Goal: Book appointment/travel/reservation

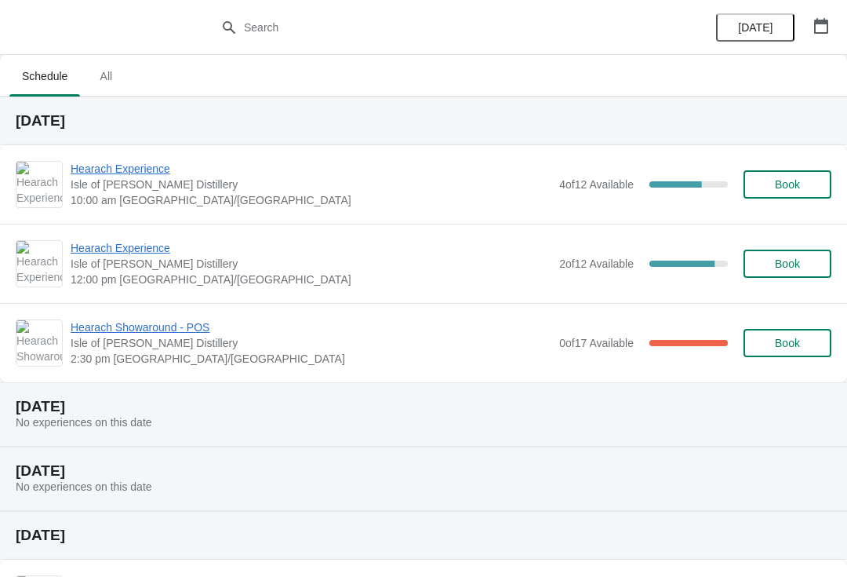
click at [779, 260] on span "Book" at bounding box center [787, 263] width 25 height 13
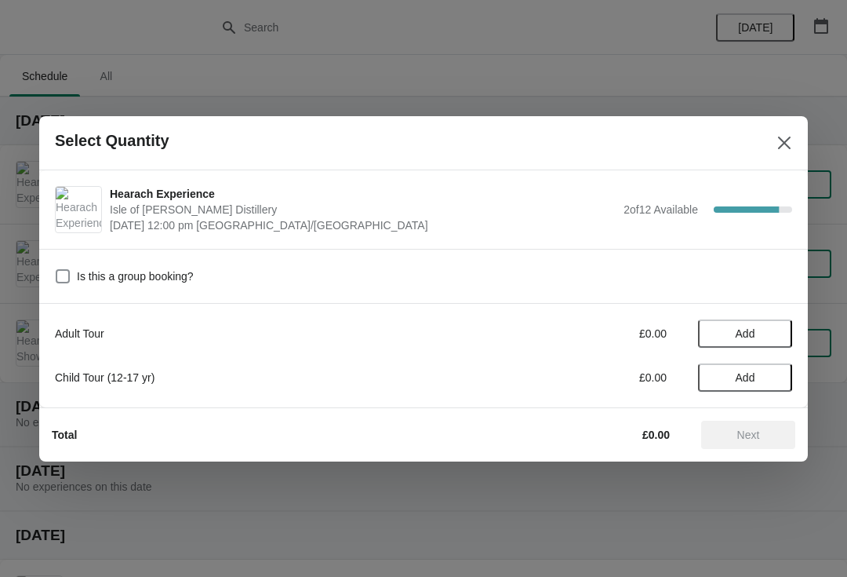
click at [742, 337] on span "Add" at bounding box center [746, 333] width 20 height 13
click at [771, 339] on icon at bounding box center [772, 333] width 16 height 16
click at [756, 437] on span "Next" at bounding box center [748, 434] width 23 height 13
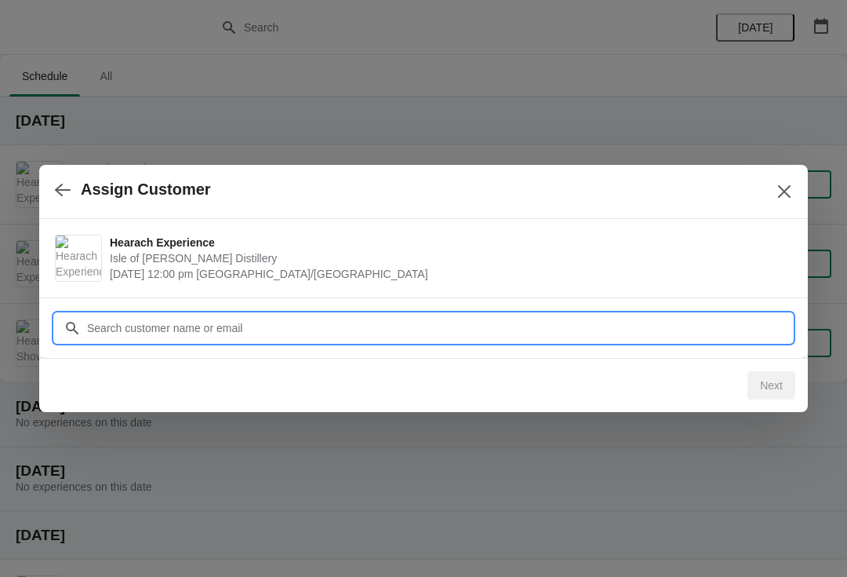
click at [191, 324] on input "Customer" at bounding box center [439, 328] width 706 height 28
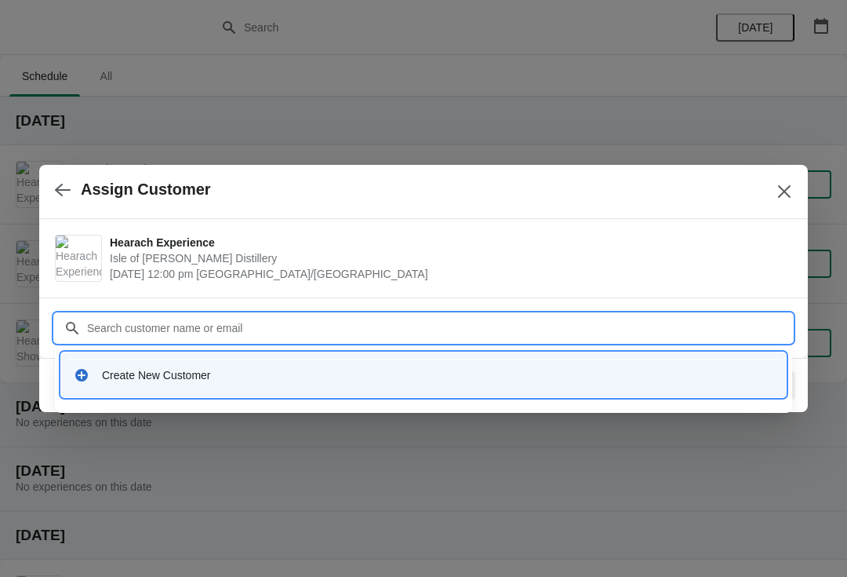
click at [170, 377] on div "Create New Customer" at bounding box center [438, 375] width 672 height 16
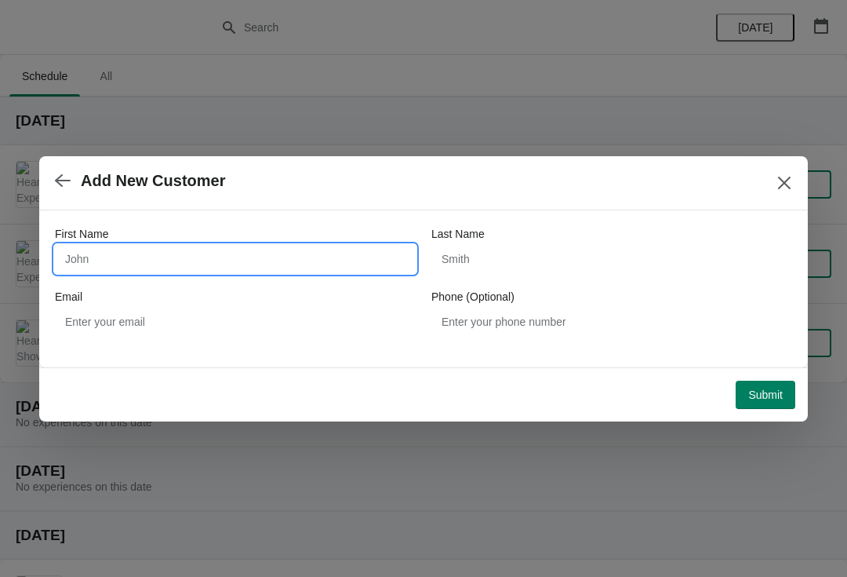
click at [134, 260] on input "First Name" at bounding box center [235, 259] width 361 height 28
type input "[PERSON_NAME]"
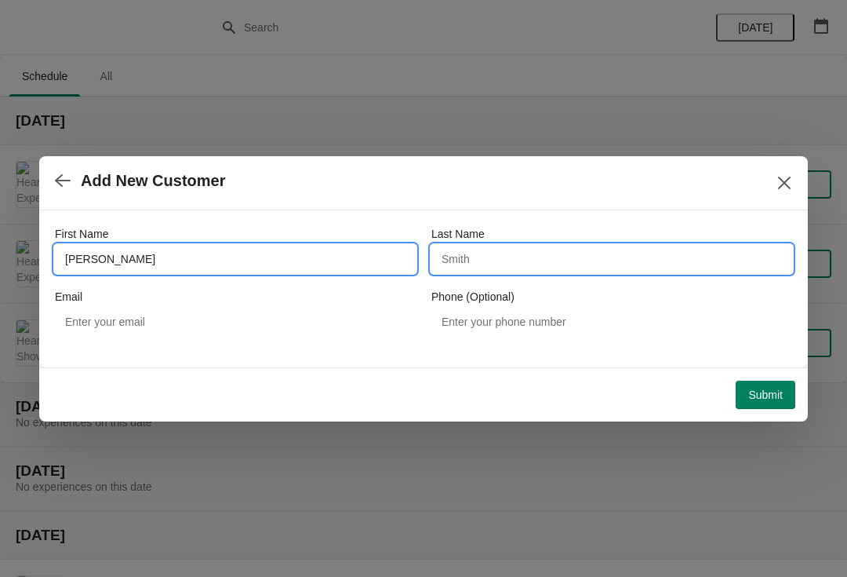
click at [508, 260] on input "Last Name" at bounding box center [612, 259] width 361 height 28
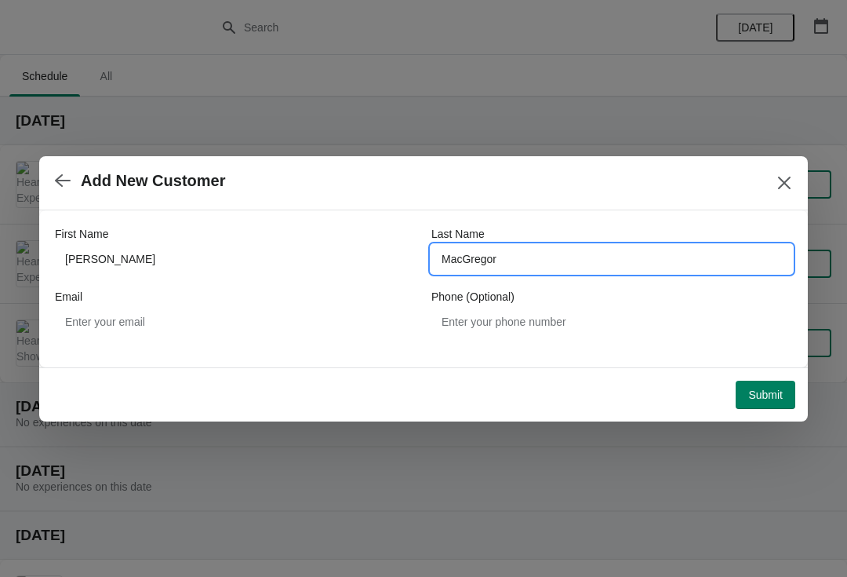
type input "MacGregor"
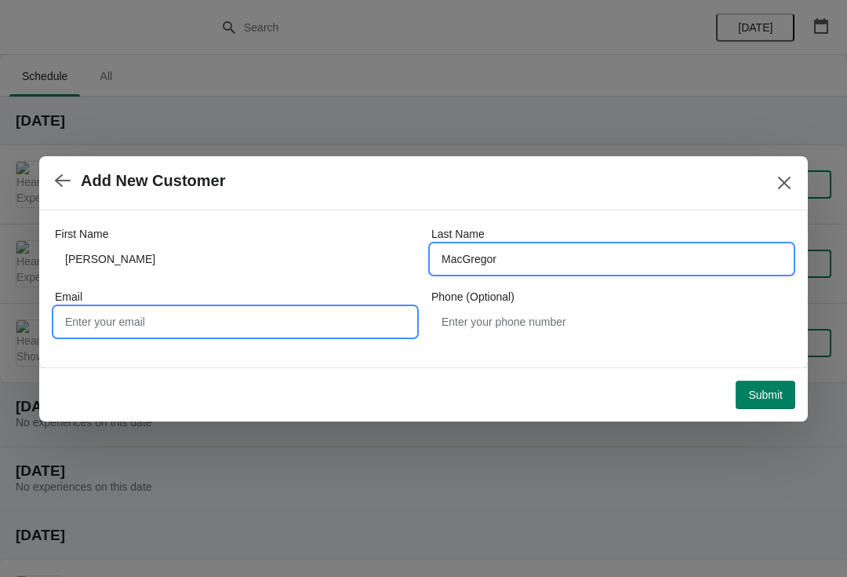
click at [109, 318] on input "Email" at bounding box center [235, 322] width 361 height 28
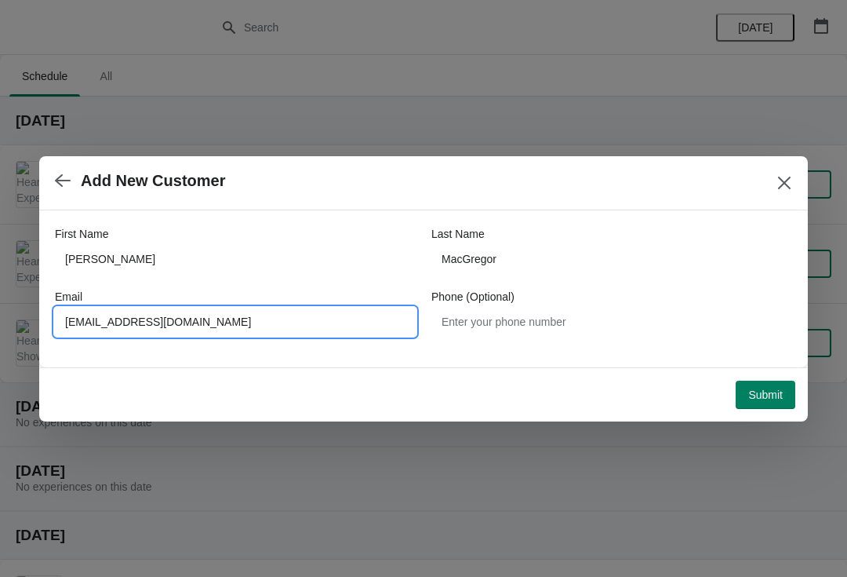
type input "[EMAIL_ADDRESS][DOMAIN_NAME]"
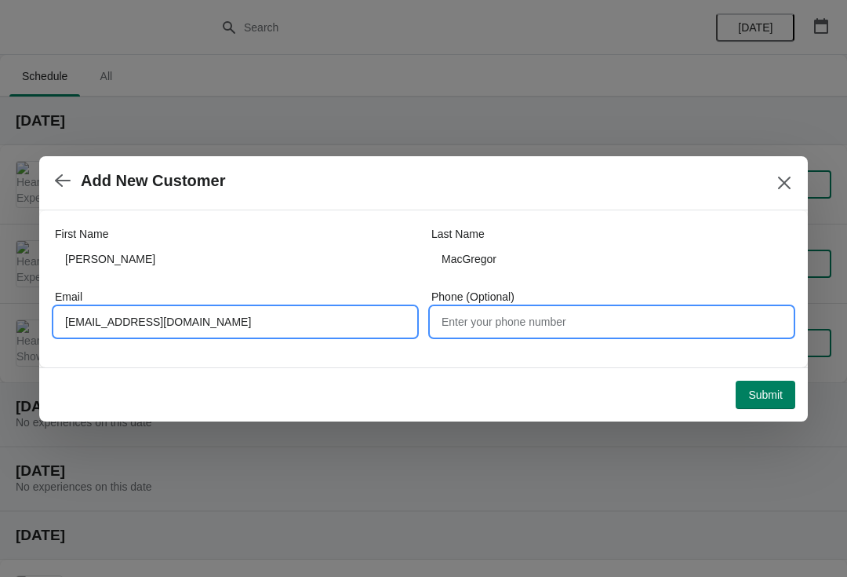
click at [571, 324] on input "Phone (Optional)" at bounding box center [612, 322] width 361 height 28
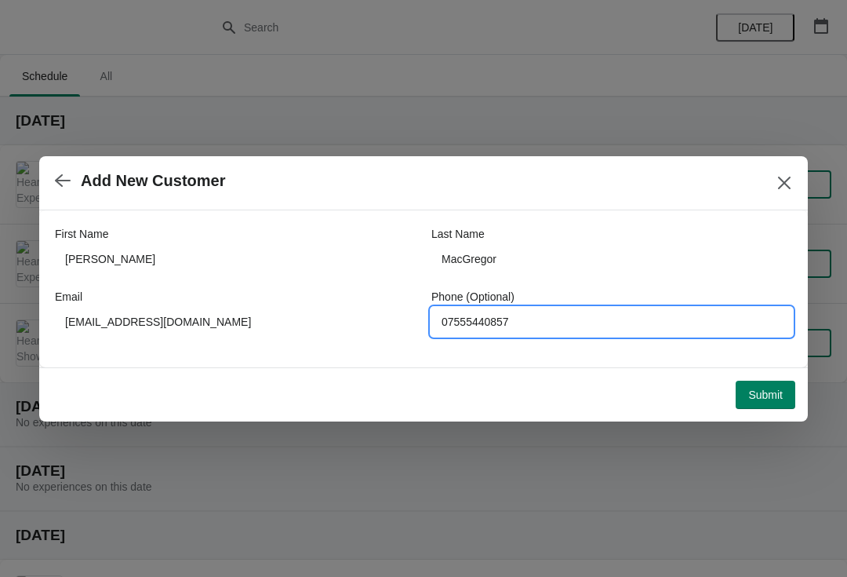
type input "07555440857"
click at [756, 406] on button "Submit" at bounding box center [766, 395] width 60 height 28
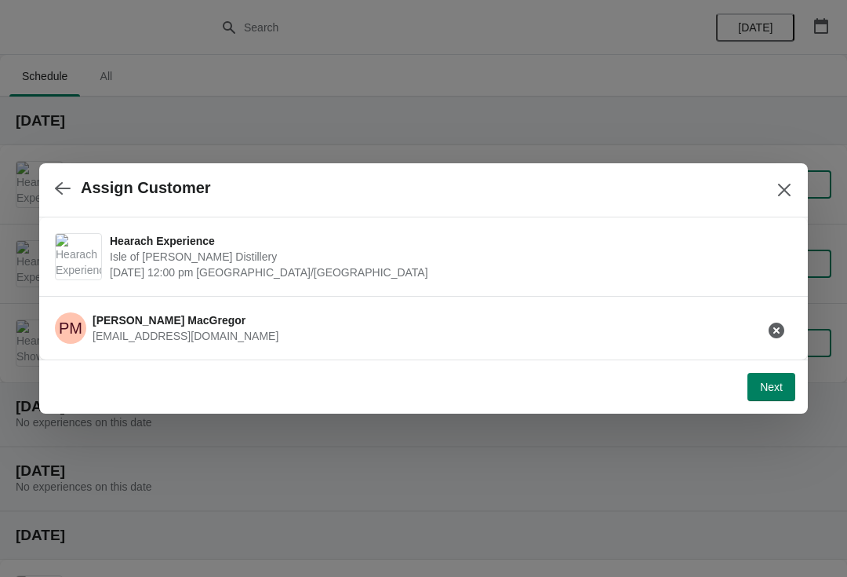
click at [776, 388] on span "Next" at bounding box center [771, 387] width 23 height 13
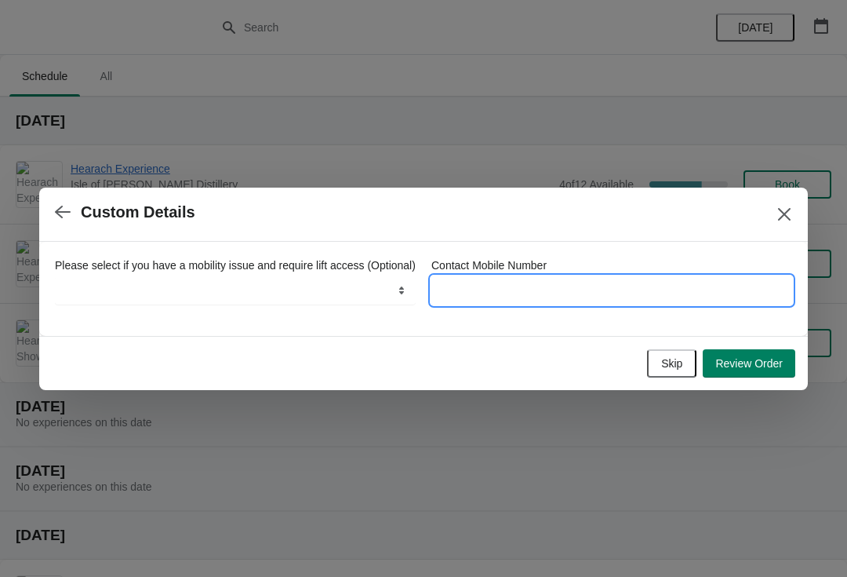
click at [497, 283] on input "Contact Mobile Number" at bounding box center [612, 290] width 361 height 28
type input "07555440857"
click at [757, 370] on span "Review Order" at bounding box center [749, 363] width 67 height 13
